Goal: Task Accomplishment & Management: Complete application form

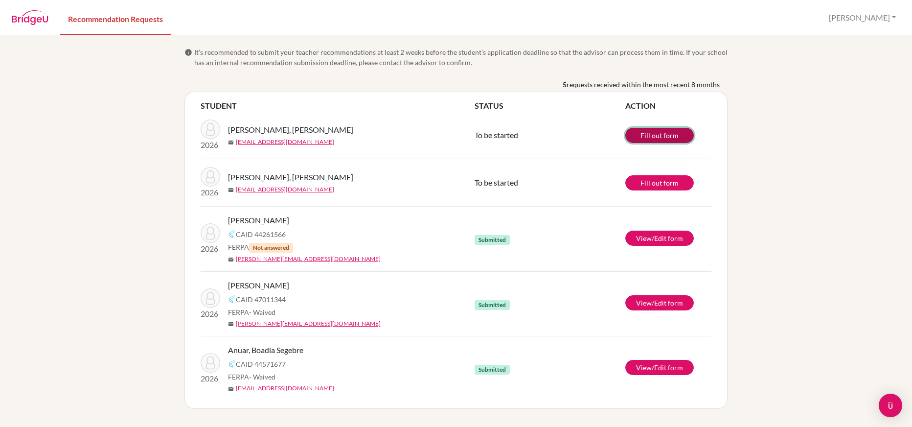
click at [667, 132] on link "Fill out form" at bounding box center [659, 135] width 68 height 15
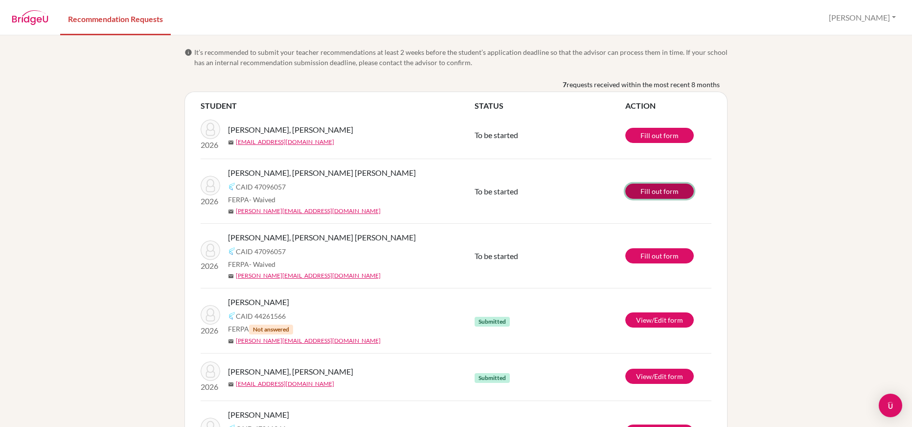
click at [673, 190] on link "Fill out form" at bounding box center [659, 190] width 68 height 15
